Goal: Information Seeking & Learning: Learn about a topic

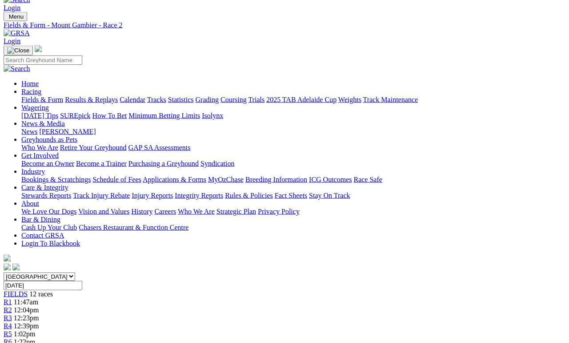
scroll to position [17, 0]
click at [30, 96] on link "Fields & Form" at bounding box center [42, 100] width 42 height 8
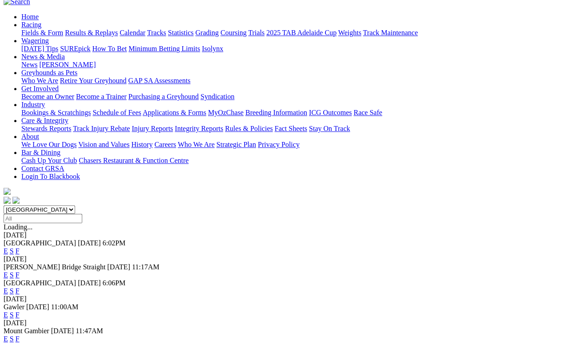
scroll to position [84, 0]
click at [20, 316] on link "F" at bounding box center [18, 339] width 4 height 8
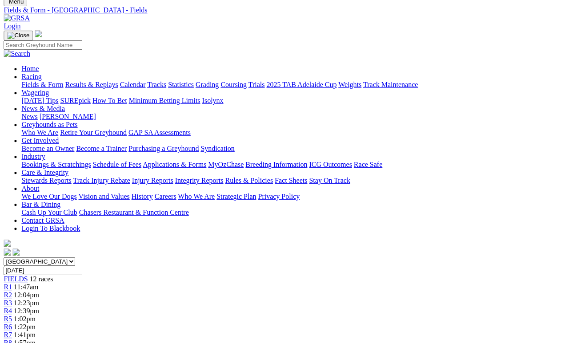
scroll to position [0, 5]
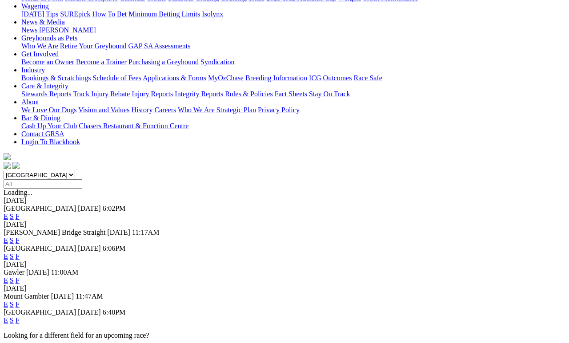
scroll to position [119, 0]
click at [8, 300] on link "E" at bounding box center [6, 304] width 4 height 8
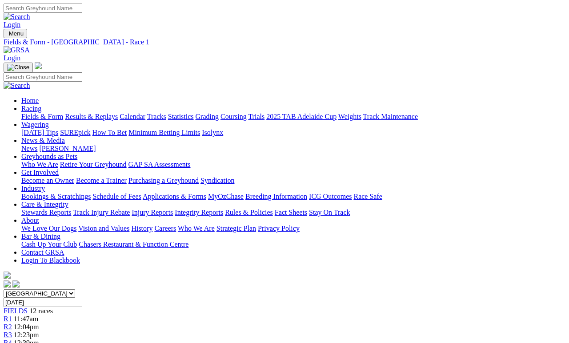
click at [12, 323] on link "R2" at bounding box center [8, 327] width 8 height 8
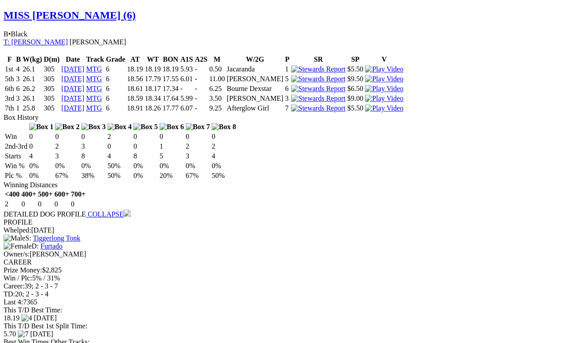
scroll to position [669, 0]
